Goal: Task Accomplishment & Management: Manage account settings

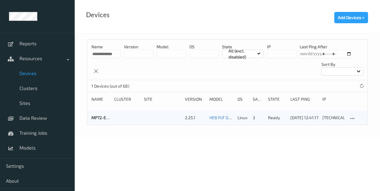
click at [345, 71] on div at bounding box center [342, 71] width 42 height 8
click at [119, 115] on div at bounding box center [127, 118] width 26 height 6
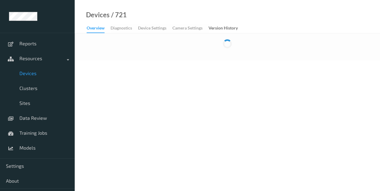
click at [119, 115] on body "Reports Resources Devices Clusters Sites Data Review Training Jobs Models Setti…" at bounding box center [190, 95] width 380 height 191
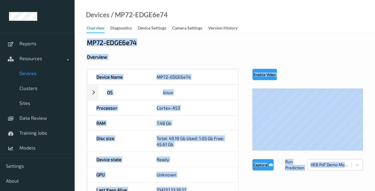
click at [292, 59] on div "Overview" at bounding box center [225, 57] width 276 height 6
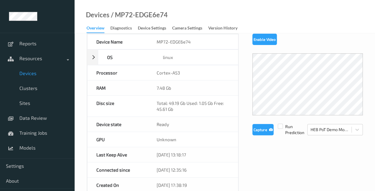
scroll to position [38, 0]
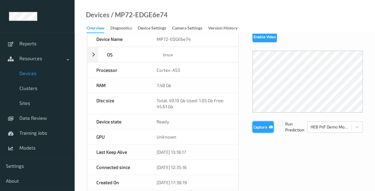
click at [262, 126] on button "Capture" at bounding box center [263, 127] width 21 height 11
click at [281, 121] on label at bounding box center [280, 121] width 5 height 0
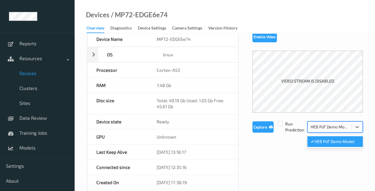
click at [317, 127] on div at bounding box center [330, 127] width 38 height 7
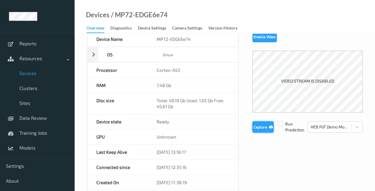
click at [263, 128] on button "Capture" at bounding box center [263, 127] width 21 height 11
click at [262, 128] on button "Capture" at bounding box center [263, 127] width 21 height 11
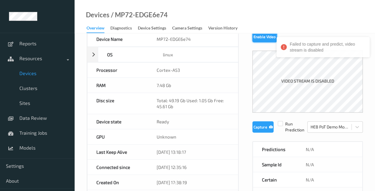
click at [260, 37] on button "Enable Video" at bounding box center [265, 36] width 24 height 11
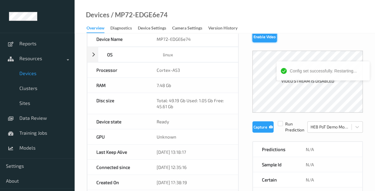
click at [260, 37] on button "Enable Video" at bounding box center [265, 36] width 24 height 11
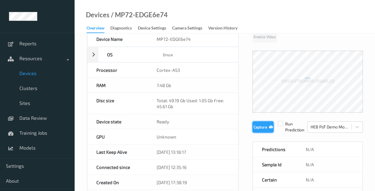
click at [260, 126] on button "Capture" at bounding box center [263, 127] width 21 height 11
click at [263, 127] on button "Capture" at bounding box center [263, 127] width 21 height 11
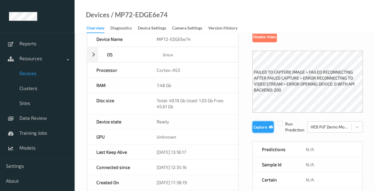
click at [261, 128] on button "Capture" at bounding box center [263, 127] width 21 height 11
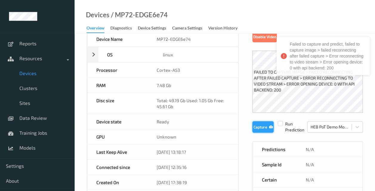
click at [261, 128] on button "Capture" at bounding box center [263, 127] width 21 height 11
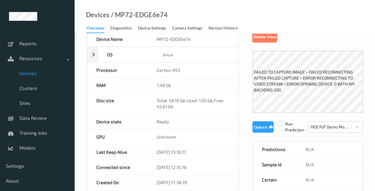
click at [262, 36] on button "Disable Video" at bounding box center [265, 36] width 24 height 11
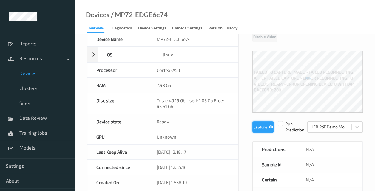
click at [262, 130] on button "Capture" at bounding box center [263, 127] width 21 height 11
click at [257, 38] on button "Enable Video" at bounding box center [265, 36] width 24 height 11
click at [259, 122] on button "Capture" at bounding box center [263, 127] width 21 height 11
click at [260, 127] on button "Capture" at bounding box center [263, 127] width 21 height 11
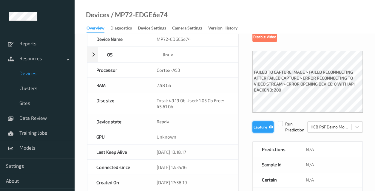
click at [260, 127] on button "Capture" at bounding box center [263, 127] width 21 height 11
click at [256, 130] on button "Capture" at bounding box center [263, 127] width 21 height 11
click at [257, 127] on button "Capture" at bounding box center [263, 127] width 21 height 11
click at [258, 127] on button "Capture" at bounding box center [263, 127] width 21 height 11
click at [180, 150] on div "[DATE] 13:18:17" at bounding box center [193, 152] width 90 height 15
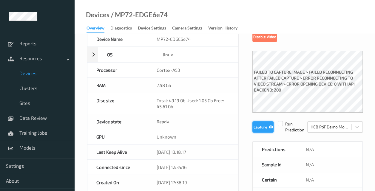
click at [263, 126] on button "Capture" at bounding box center [263, 127] width 21 height 11
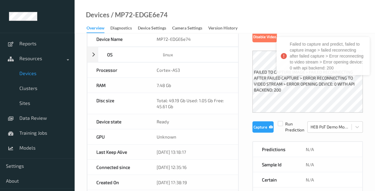
click at [188, 156] on div "[DATE] 13:18:17" at bounding box center [193, 152] width 90 height 15
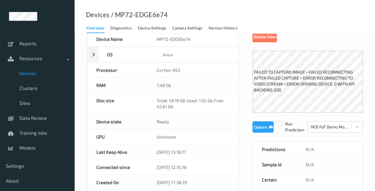
click at [188, 148] on div "[DATE] 13:18:17" at bounding box center [193, 152] width 90 height 15
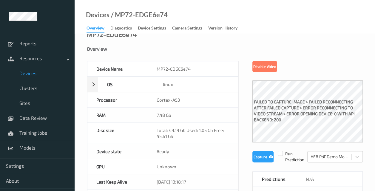
scroll to position [0, 0]
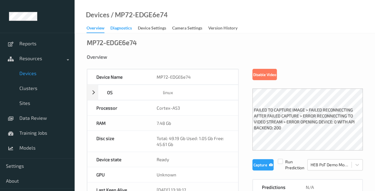
click at [123, 28] on div "Diagnostics" at bounding box center [120, 28] width 21 height 7
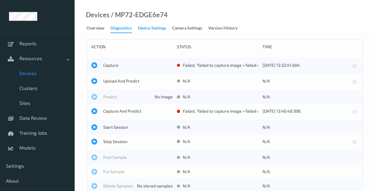
click at [158, 30] on div "Device Settings" at bounding box center [152, 28] width 28 height 7
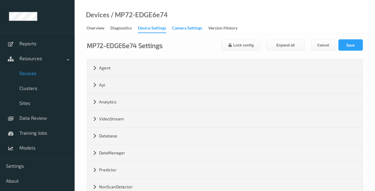
click at [187, 30] on div "Camera Settings" at bounding box center [187, 28] width 30 height 7
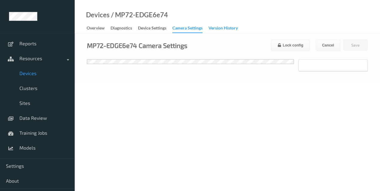
click at [219, 29] on div "Version History" at bounding box center [222, 28] width 29 height 7
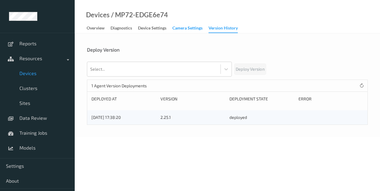
click at [188, 30] on div "Camera Settings" at bounding box center [187, 28] width 30 height 7
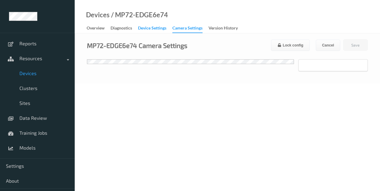
click at [157, 28] on div "Device Settings" at bounding box center [152, 28] width 28 height 7
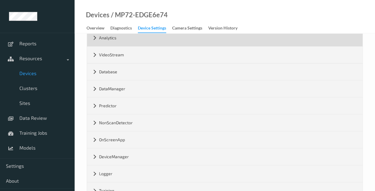
scroll to position [64, 0]
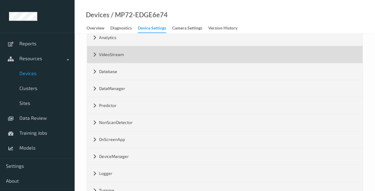
click at [92, 55] on div "VideoStream" at bounding box center [225, 54] width 276 height 17
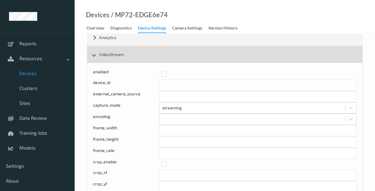
click at [92, 55] on div "VideoStream" at bounding box center [225, 54] width 276 height 17
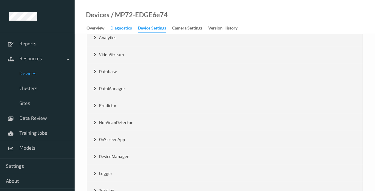
click at [123, 29] on div "Diagnostics" at bounding box center [120, 28] width 21 height 7
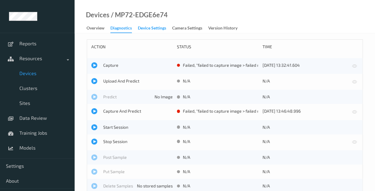
click at [153, 28] on div "Device Settings" at bounding box center [152, 28] width 28 height 7
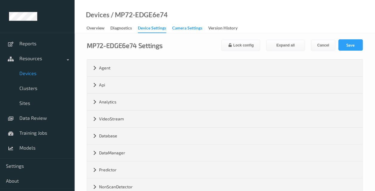
click at [194, 25] on div "Camera Settings" at bounding box center [187, 28] width 30 height 7
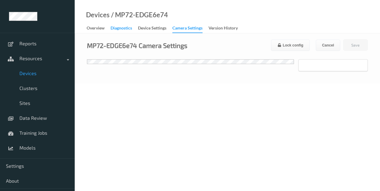
click at [115, 30] on div "Diagnostics" at bounding box center [120, 28] width 21 height 7
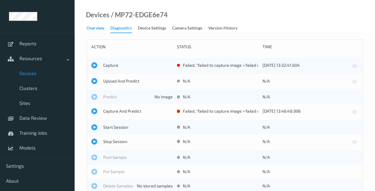
click at [91, 30] on div "Overview" at bounding box center [96, 28] width 18 height 7
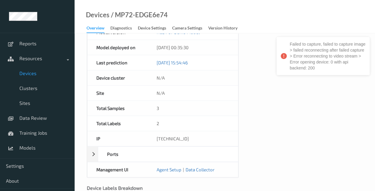
scroll to position [299, 0]
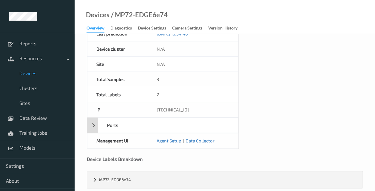
click at [93, 118] on div "Ports" at bounding box center [162, 126] width 151 height 16
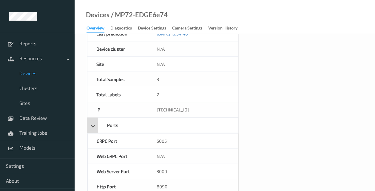
click at [93, 118] on div "Ports" at bounding box center [162, 126] width 151 height 16
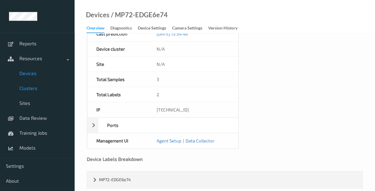
click at [27, 91] on link "Clusters" at bounding box center [37, 88] width 75 height 15
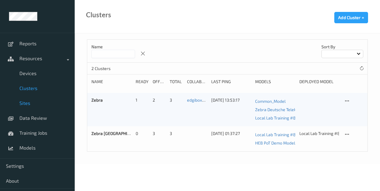
click at [24, 102] on span "Sites" at bounding box center [43, 103] width 49 height 6
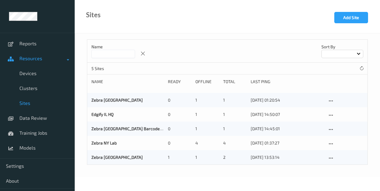
click at [32, 60] on span "Resources" at bounding box center [43, 59] width 48 height 6
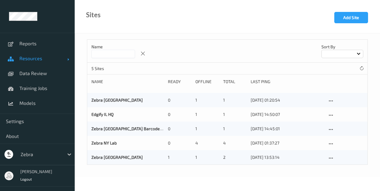
click at [32, 60] on span "Resources" at bounding box center [43, 59] width 48 height 6
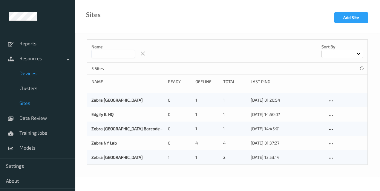
click at [25, 74] on span "Devices" at bounding box center [43, 73] width 49 height 6
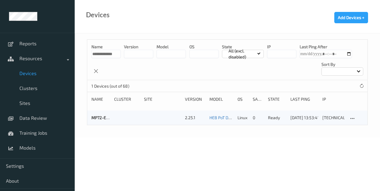
click at [346, 53] on input "datetime-local" at bounding box center [325, 54] width 52 height 8
click at [260, 177] on body "**********" at bounding box center [190, 95] width 380 height 191
click at [278, 53] on input "string" at bounding box center [281, 54] width 29 height 8
click at [360, 87] on icon at bounding box center [361, 86] width 4 height 4
click at [351, 118] on icon at bounding box center [352, 118] width 5 height 5
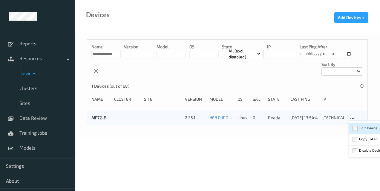
click at [363, 127] on div "Edit Device" at bounding box center [368, 128] width 18 height 6
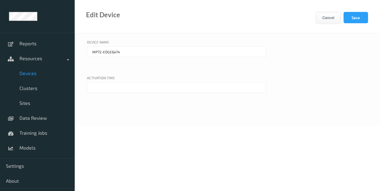
click at [331, 16] on button "Cancel" at bounding box center [328, 17] width 24 height 11
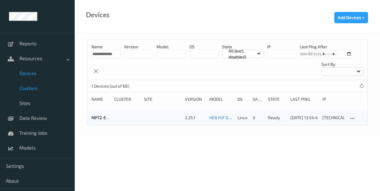
click at [28, 88] on span "Clusters" at bounding box center [43, 88] width 49 height 6
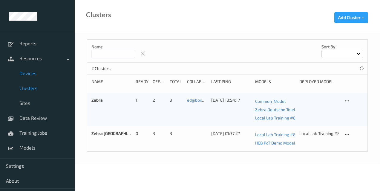
click at [28, 79] on link "Devices" at bounding box center [37, 73] width 75 height 15
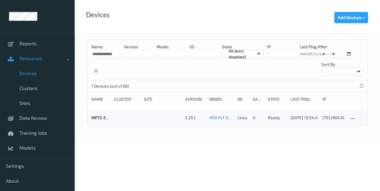
click at [33, 59] on span "Resources" at bounding box center [43, 59] width 48 height 6
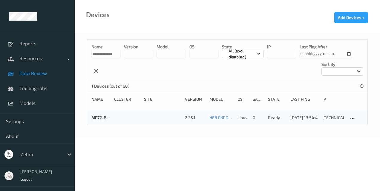
click at [28, 71] on span "Data Review" at bounding box center [43, 73] width 49 height 6
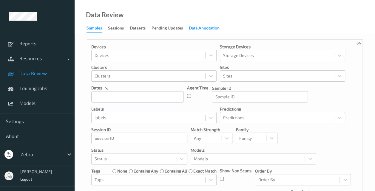
click at [204, 28] on div "Data Annotation" at bounding box center [204, 28] width 31 height 7
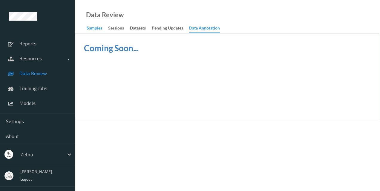
click at [92, 30] on div "Samples" at bounding box center [95, 28] width 16 height 7
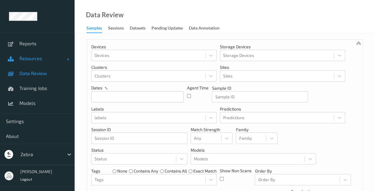
click at [28, 61] on span "Resources" at bounding box center [43, 59] width 48 height 6
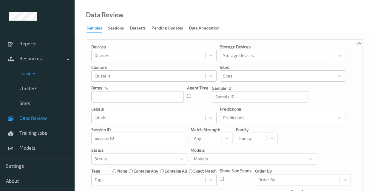
click at [24, 79] on link "Devices" at bounding box center [37, 73] width 75 height 15
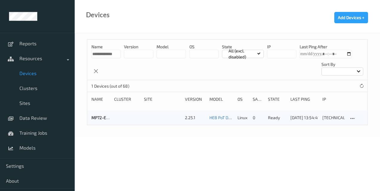
click at [27, 76] on span "Devices" at bounding box center [43, 73] width 49 height 6
click at [27, 60] on span "Resources" at bounding box center [43, 59] width 48 height 6
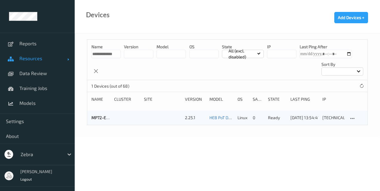
click at [27, 60] on span "Resources" at bounding box center [43, 59] width 48 height 6
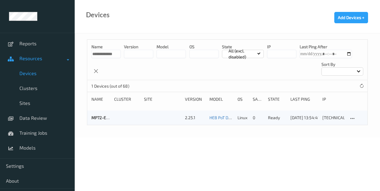
click at [27, 60] on span "Resources" at bounding box center [43, 59] width 48 height 6
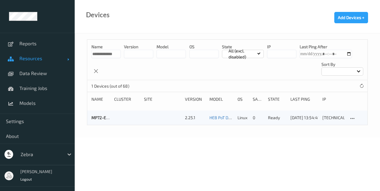
click at [67, 60] on span at bounding box center [68, 60] width 2 height 2
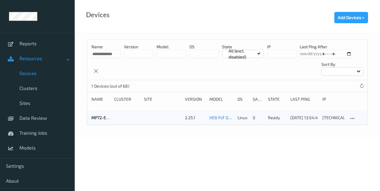
click at [67, 60] on span at bounding box center [68, 60] width 2 height 2
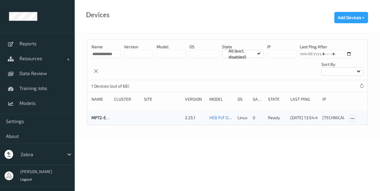
click at [352, 118] on icon at bounding box center [352, 118] width 5 height 5
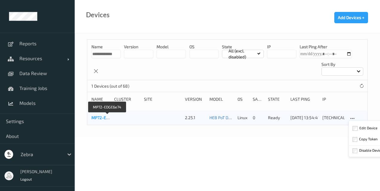
click at [99, 120] on link "MP72-EDGE6e74" at bounding box center [107, 117] width 32 height 5
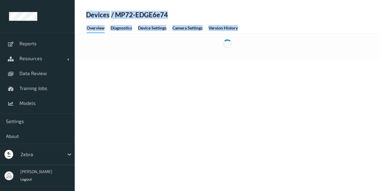
click at [99, 120] on body "Reports Resources Devices Clusters Sites Data Review Training Jobs Models Setti…" at bounding box center [190, 95] width 380 height 191
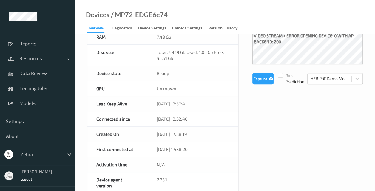
scroll to position [75, 0]
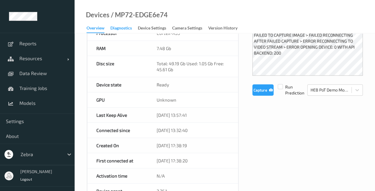
click at [124, 31] on div "Diagnostics" at bounding box center [120, 28] width 21 height 7
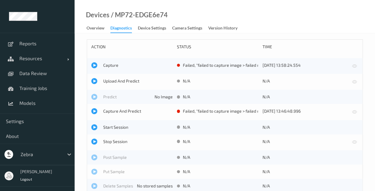
click at [92, 62] on div "Capture failed , "failed to capture image > failed reconnecting after failed ca…" at bounding box center [225, 66] width 276 height 16
click at [95, 66] on div at bounding box center [94, 65] width 6 height 6
click at [150, 27] on div "Device Settings" at bounding box center [152, 28] width 28 height 7
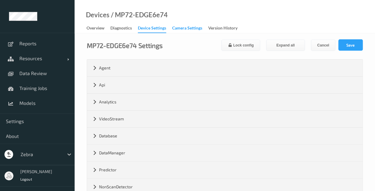
click at [184, 30] on div "Camera Settings" at bounding box center [187, 28] width 30 height 7
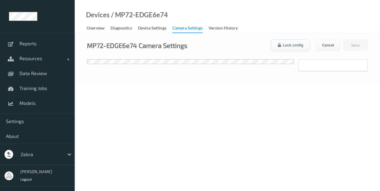
click at [281, 47] on button "Lock config" at bounding box center [290, 45] width 39 height 11
click at [224, 31] on div "Version History" at bounding box center [222, 28] width 29 height 7
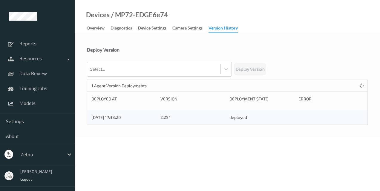
click at [189, 24] on link "Camera Settings" at bounding box center [190, 28] width 36 height 8
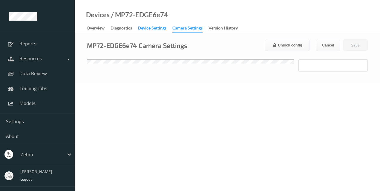
click at [145, 26] on div "Device Settings" at bounding box center [152, 28] width 28 height 7
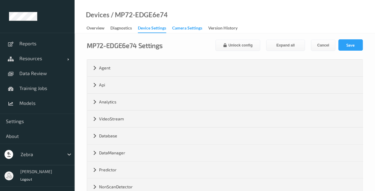
click at [181, 30] on div "Camera Settings" at bounding box center [187, 28] width 30 height 7
